Goal: Navigation & Orientation: Find specific page/section

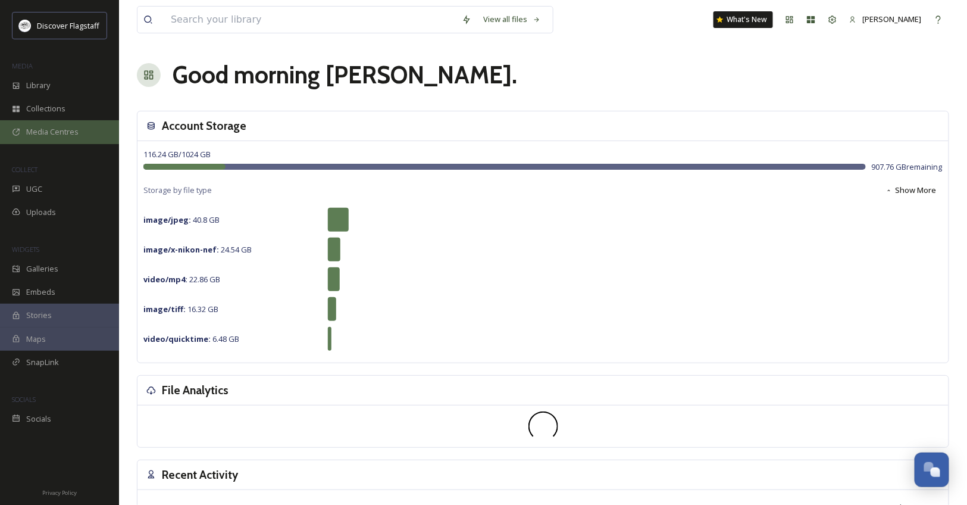
click at [62, 137] on span "Media Centres" at bounding box center [52, 131] width 52 height 11
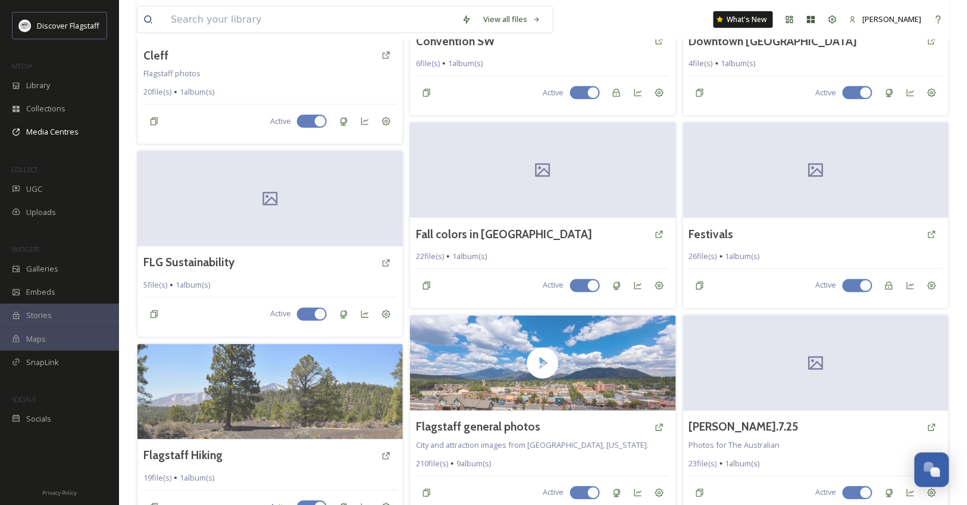
scroll to position [571, 0]
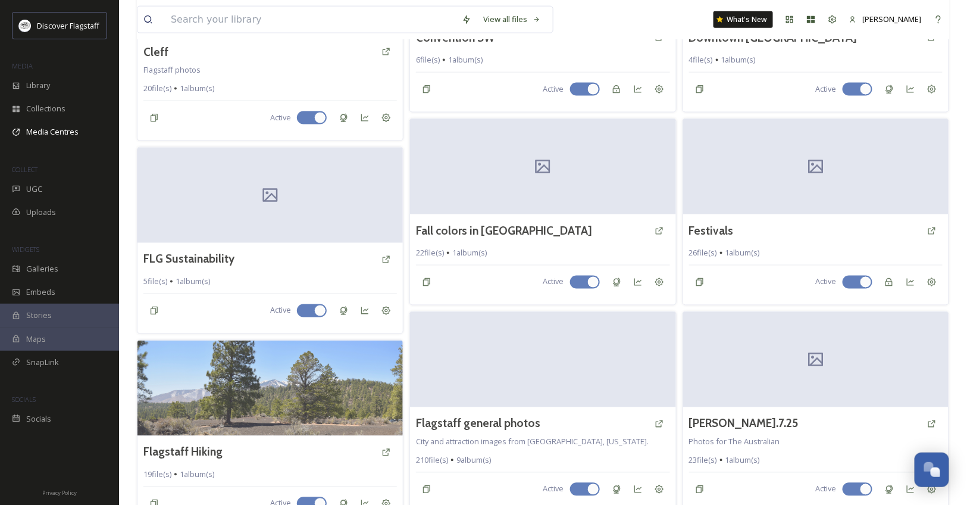
click at [459, 347] on video at bounding box center [542, 359] width 265 height 95
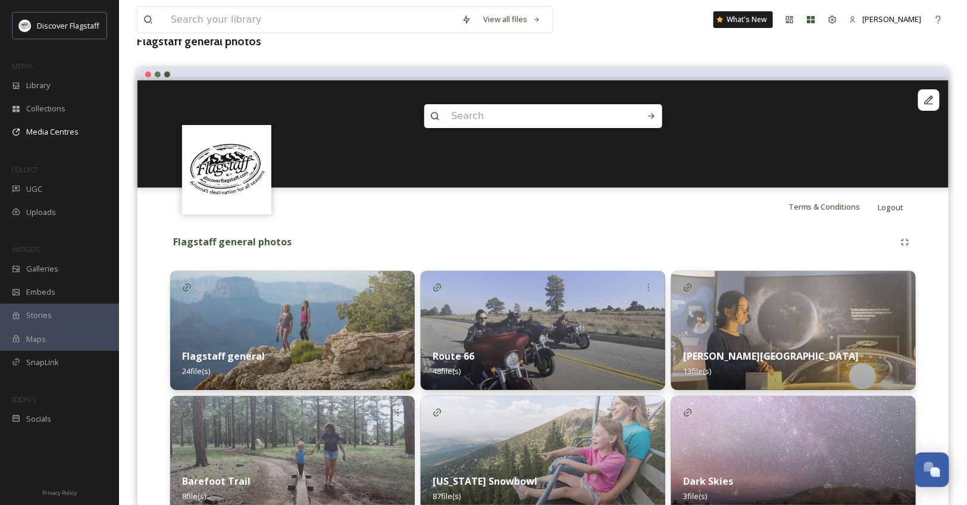
scroll to position [127, 0]
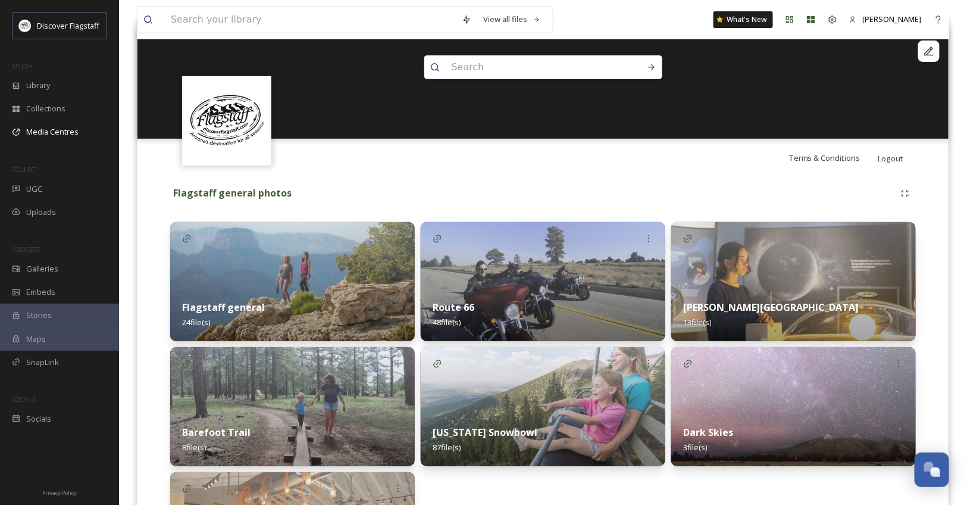
click at [787, 293] on img at bounding box center [793, 281] width 245 height 119
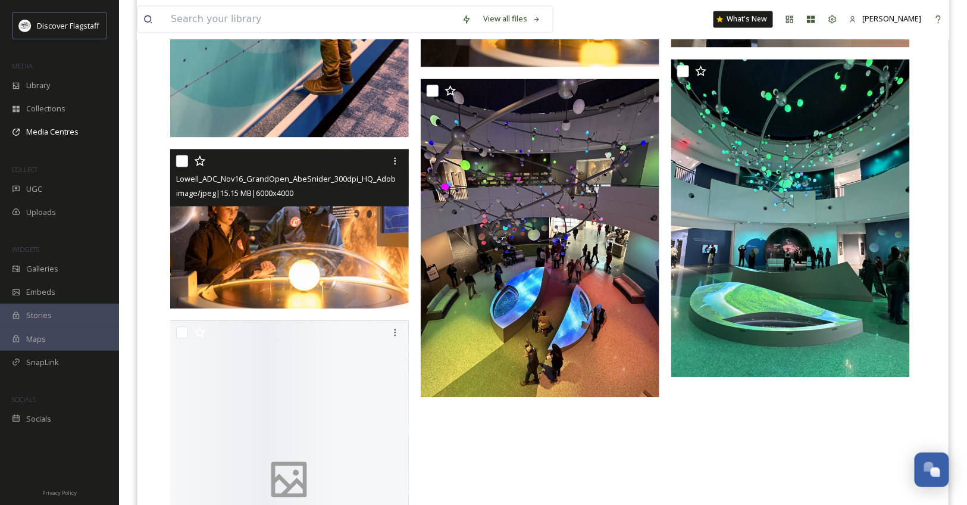
scroll to position [825, 0]
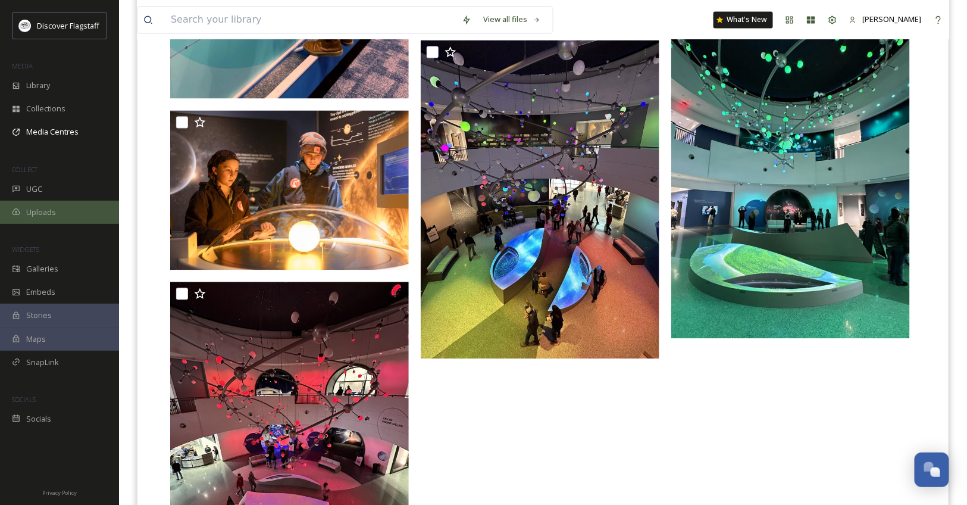
click at [68, 224] on div "Uploads" at bounding box center [59, 212] width 119 height 23
